Goal: Find specific page/section: Find specific page/section

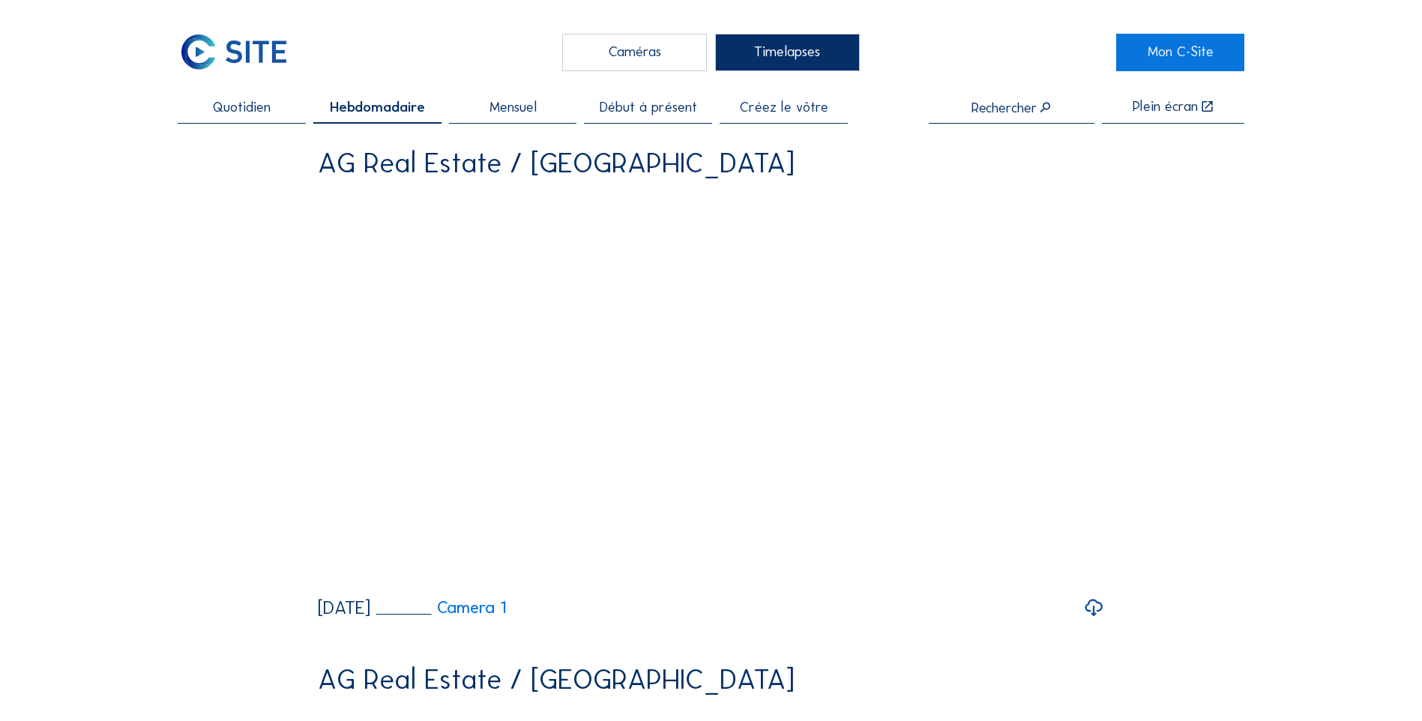
click at [225, 100] on span "Quotidien" at bounding box center [242, 107] width 58 height 14
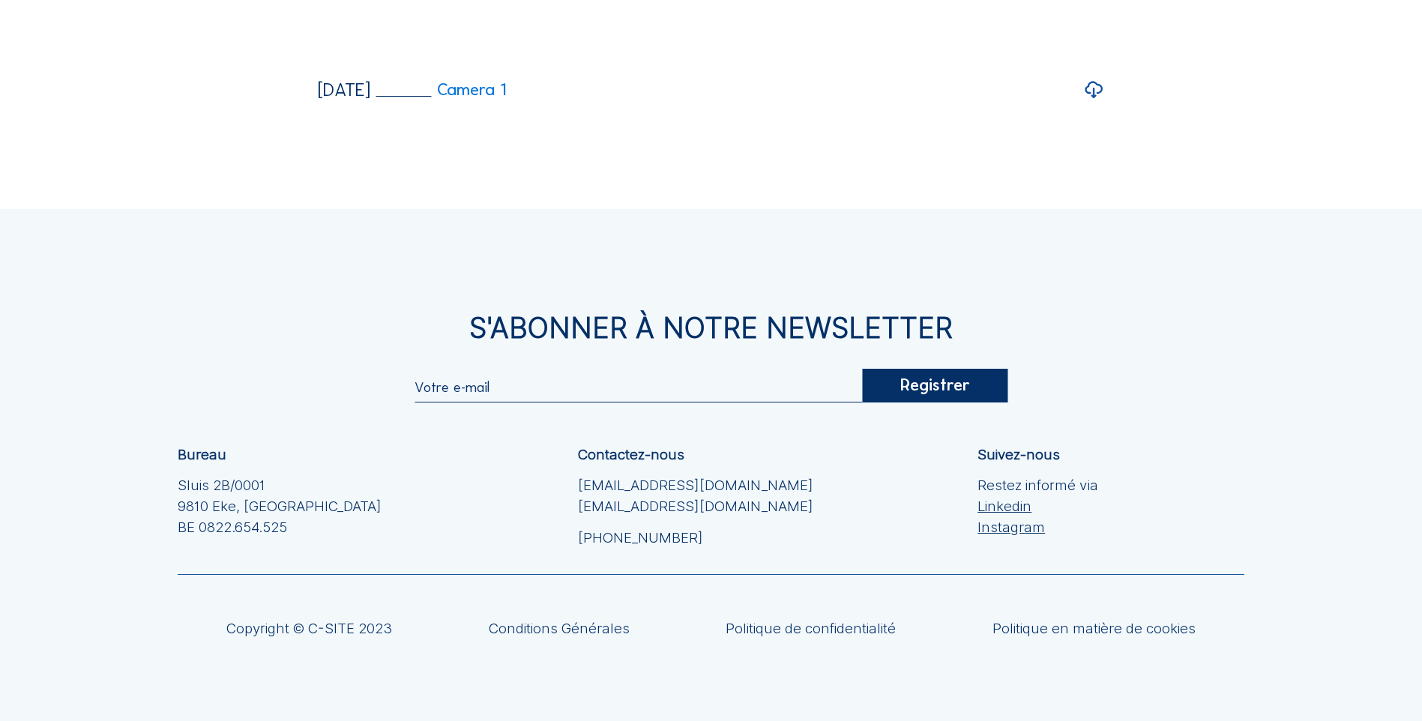
scroll to position [2976, 0]
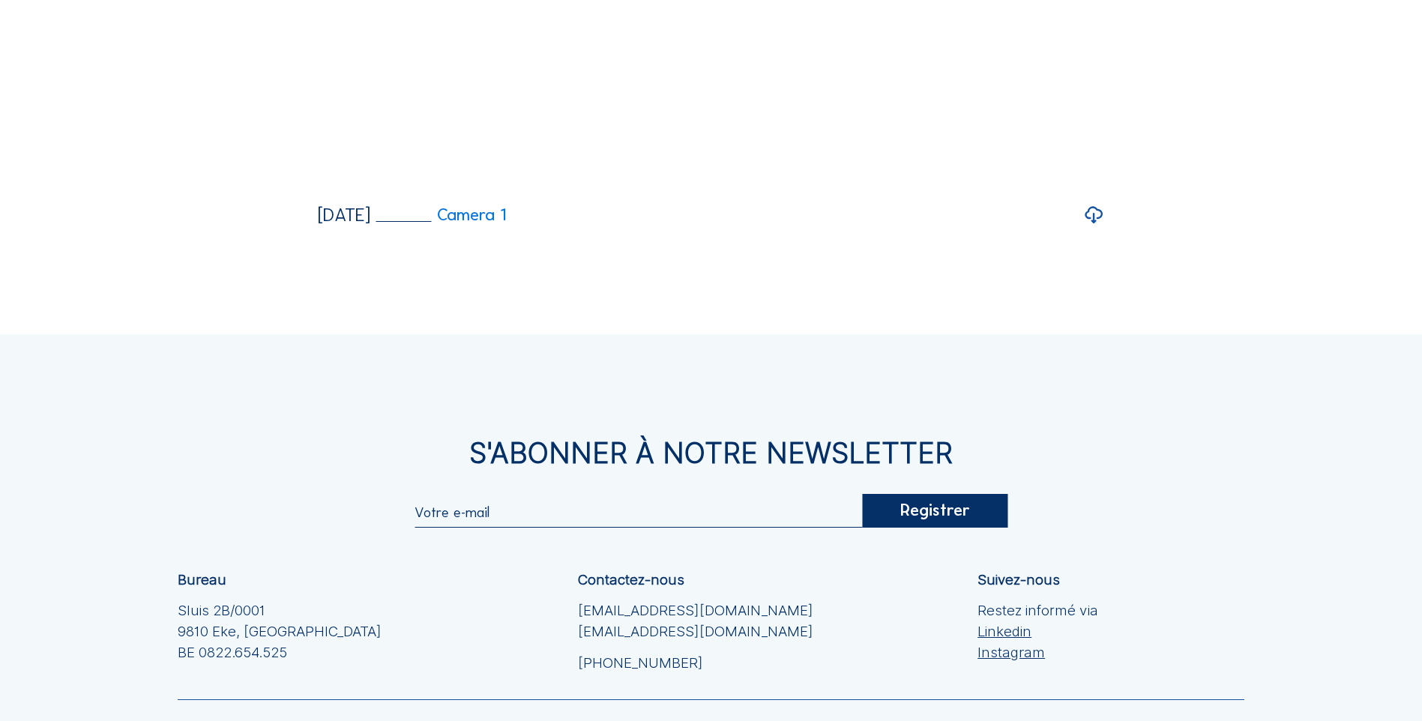
click at [1088, 228] on icon at bounding box center [1093, 214] width 21 height 25
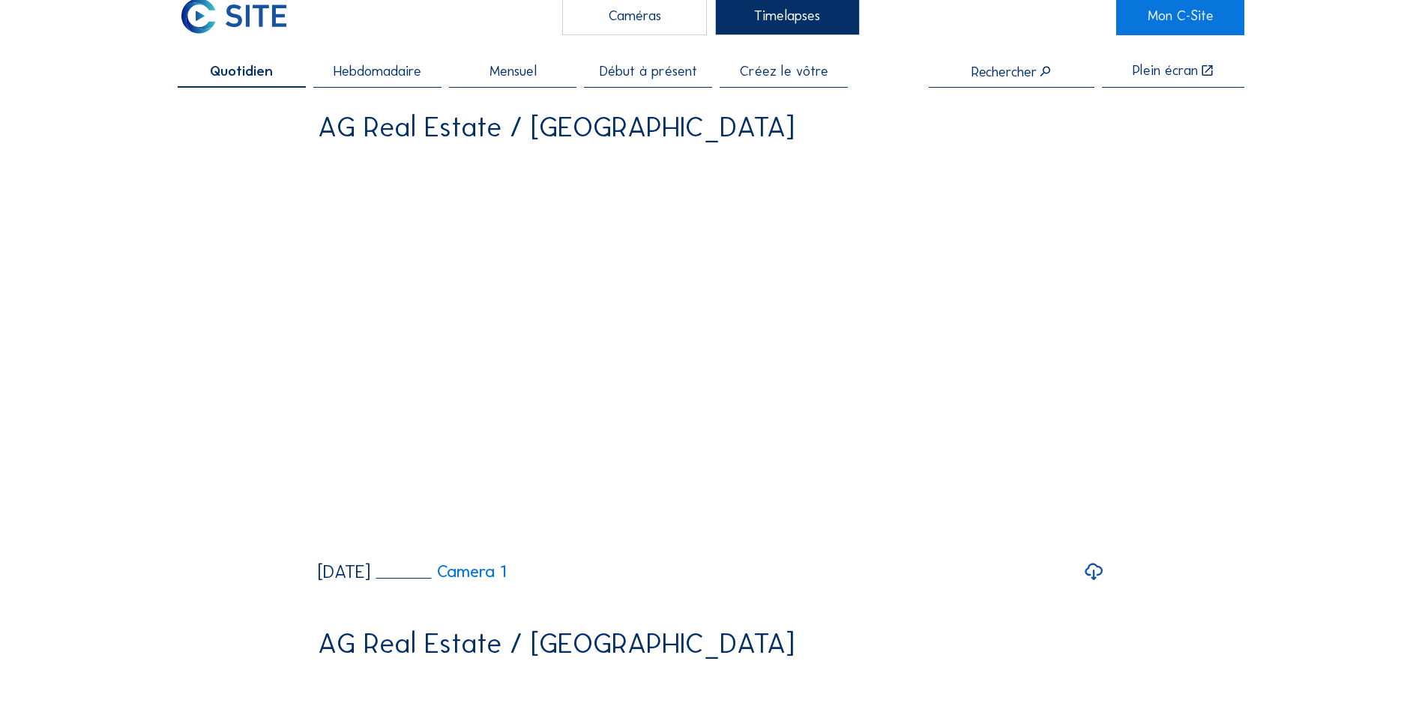
scroll to position [0, 0]
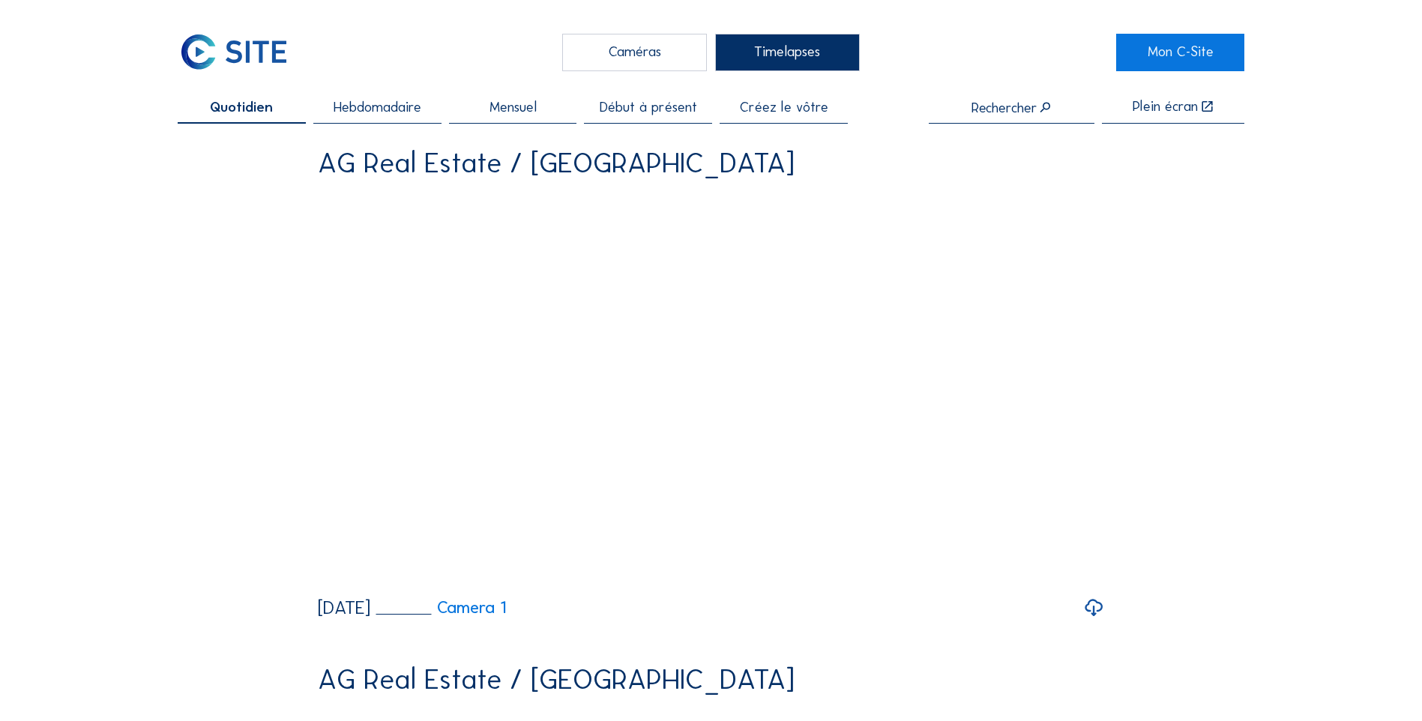
click at [258, 109] on span "Quotidien" at bounding box center [241, 107] width 63 height 14
click at [374, 105] on span "Hebdomadaire" at bounding box center [378, 107] width 88 height 14
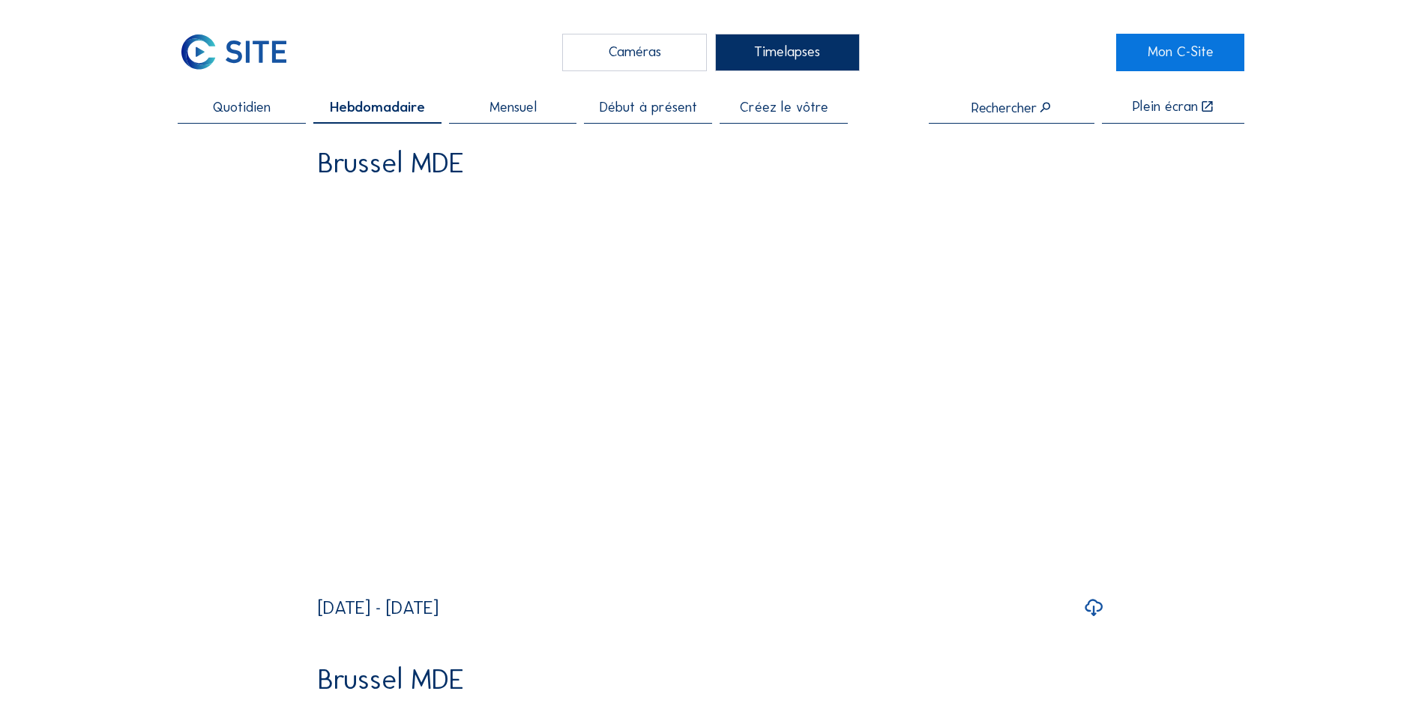
click at [255, 109] on span "Quotidien" at bounding box center [242, 107] width 58 height 14
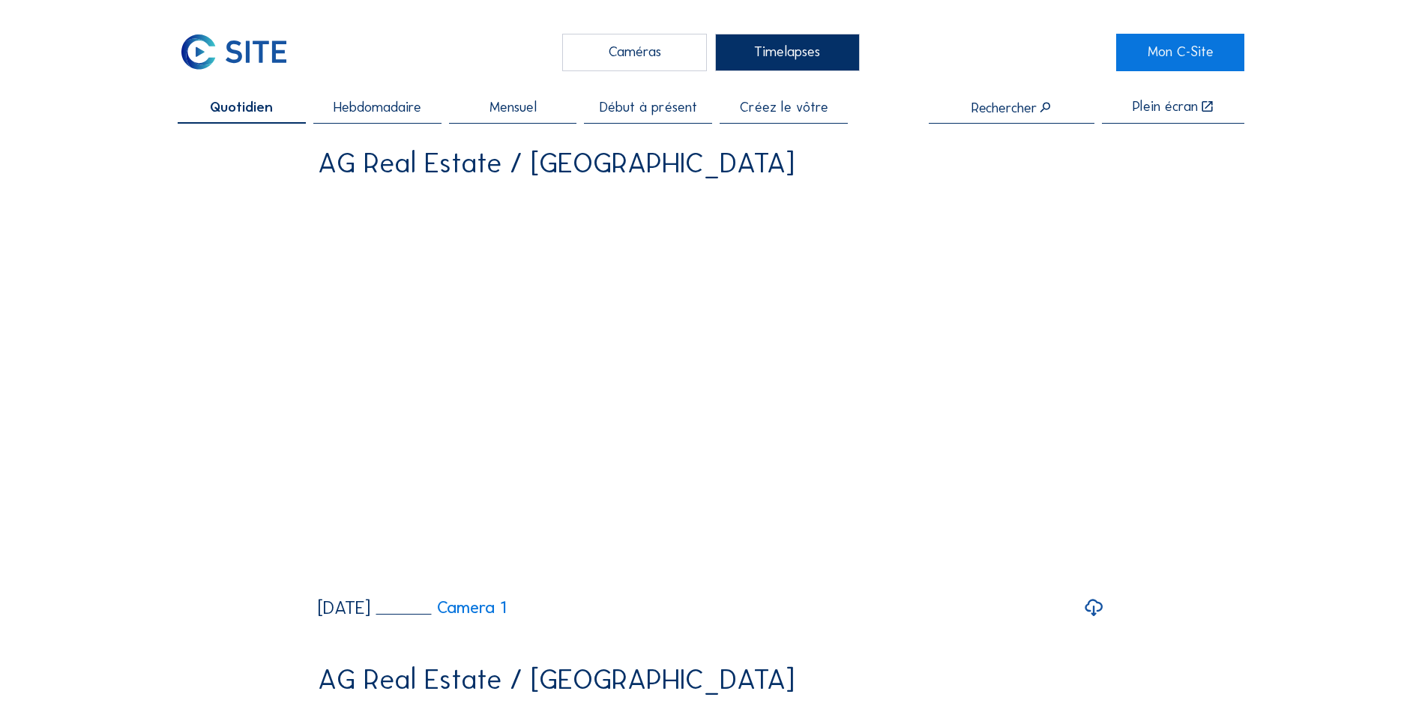
click at [371, 109] on span "Hebdomadaire" at bounding box center [378, 107] width 88 height 14
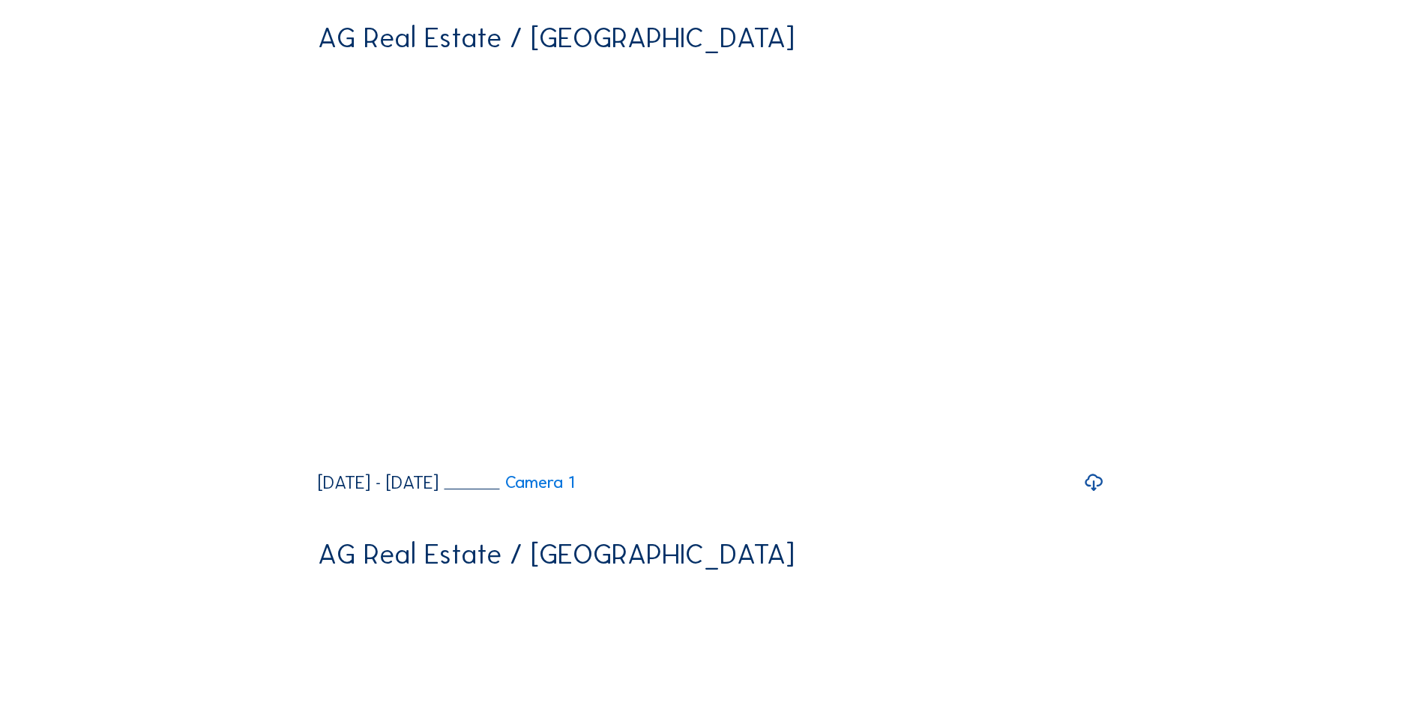
click at [1104, 495] on icon at bounding box center [1093, 482] width 21 height 25
